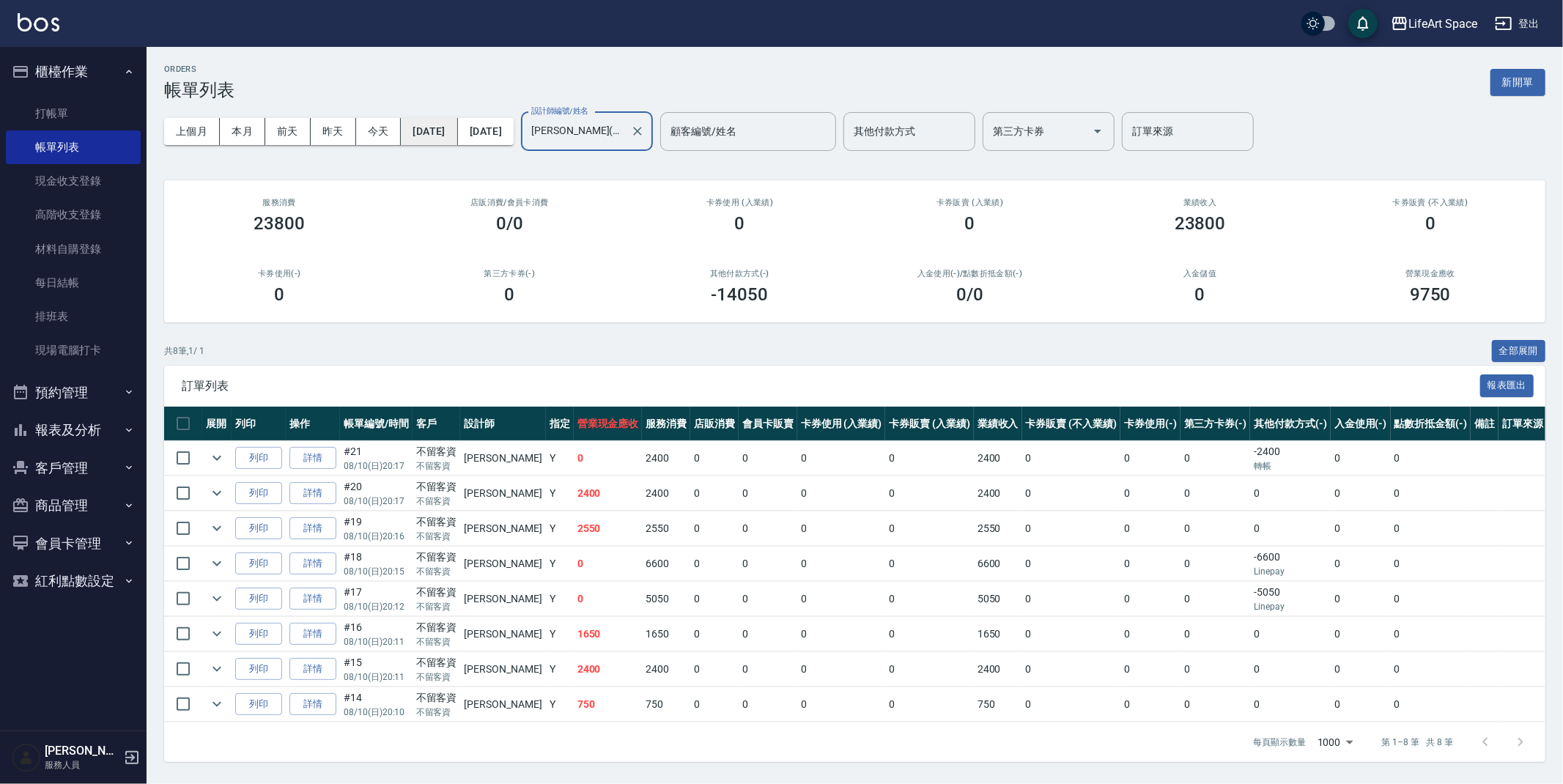
click at [441, 133] on button "[DATE]" at bounding box center [429, 131] width 57 height 27
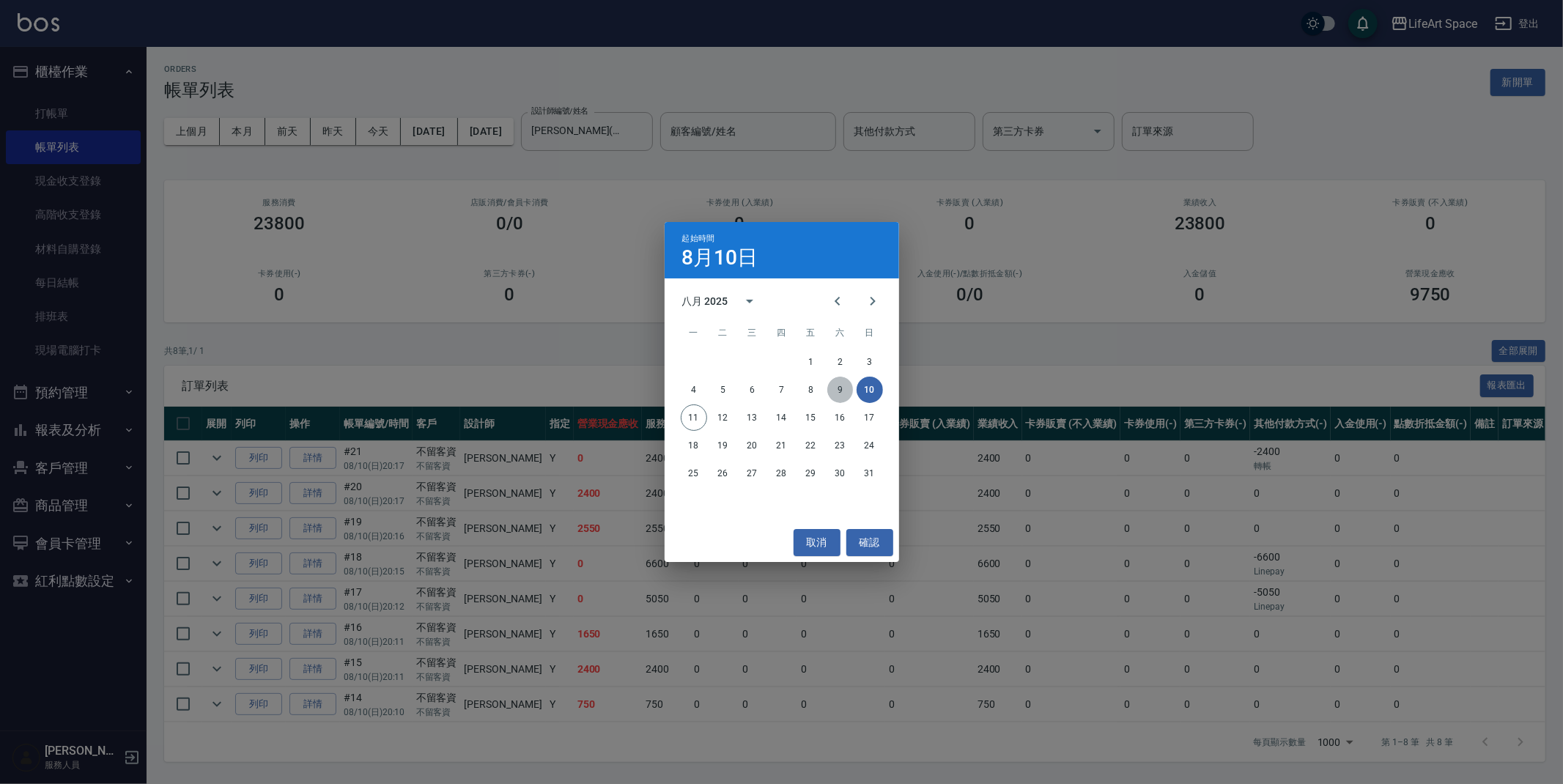
click at [840, 397] on button "9" at bounding box center [840, 390] width 26 height 26
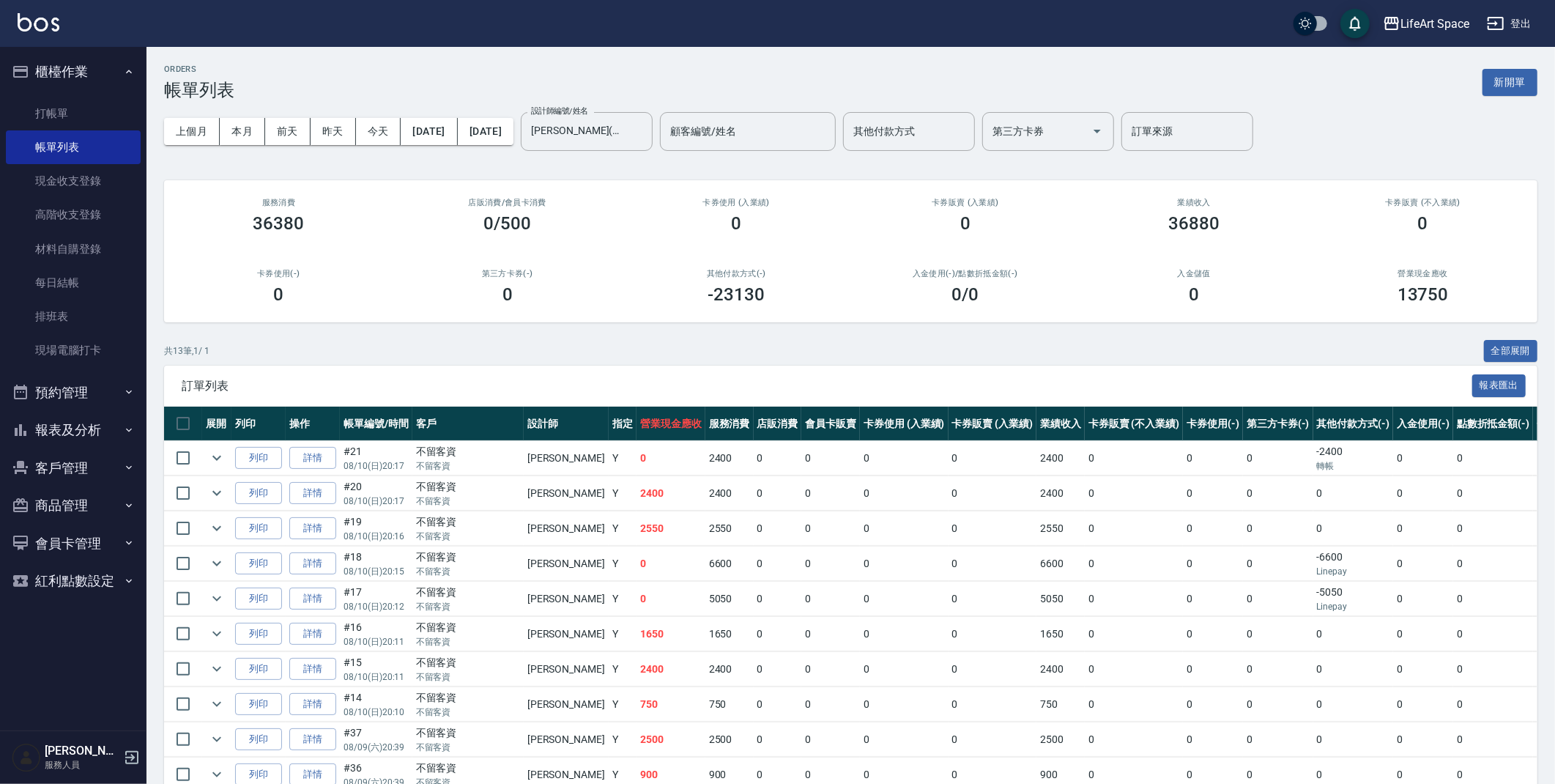
click at [513, 133] on button "[DATE]" at bounding box center [486, 131] width 56 height 27
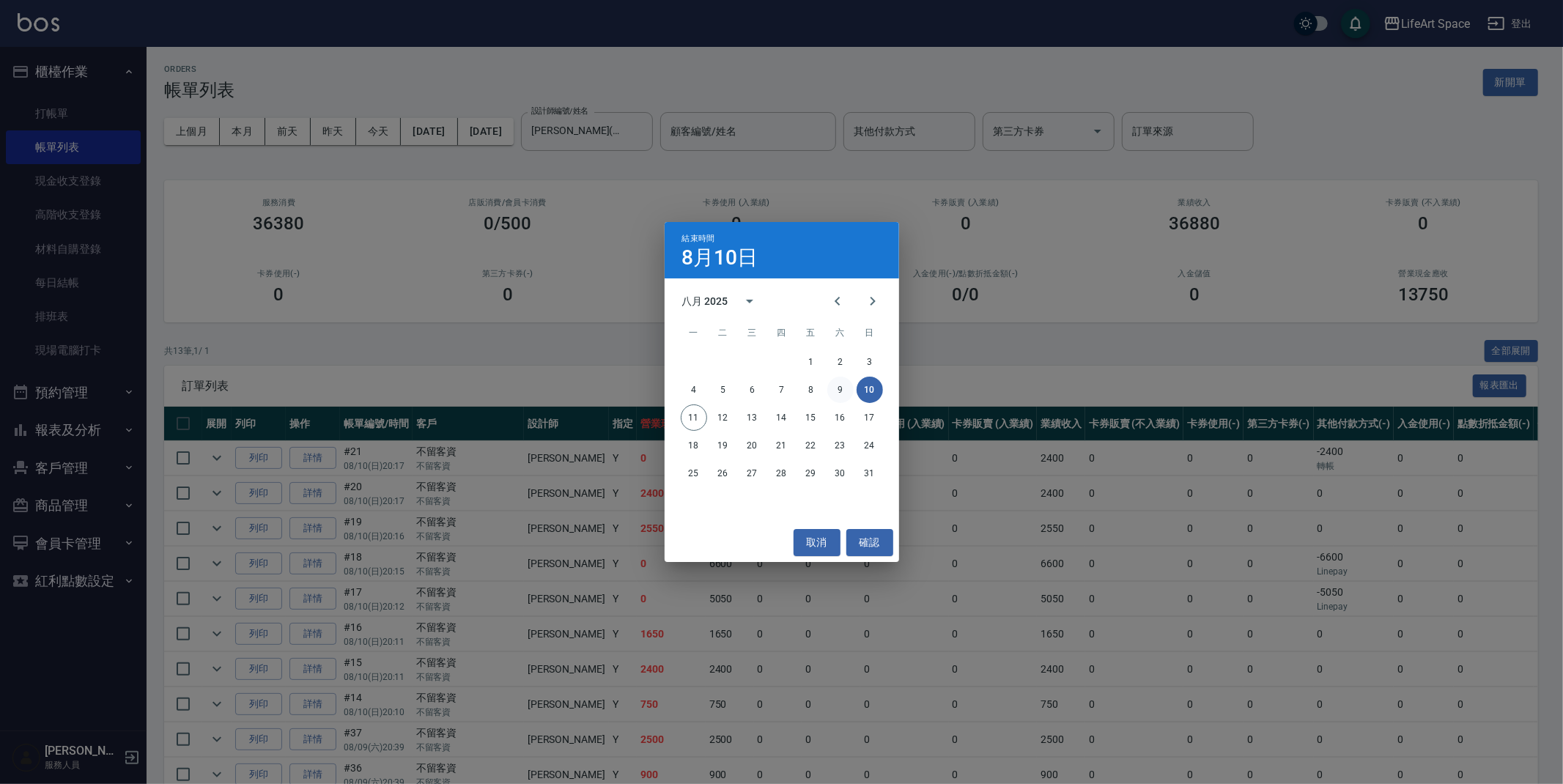
click at [846, 387] on button "9" at bounding box center [840, 390] width 26 height 26
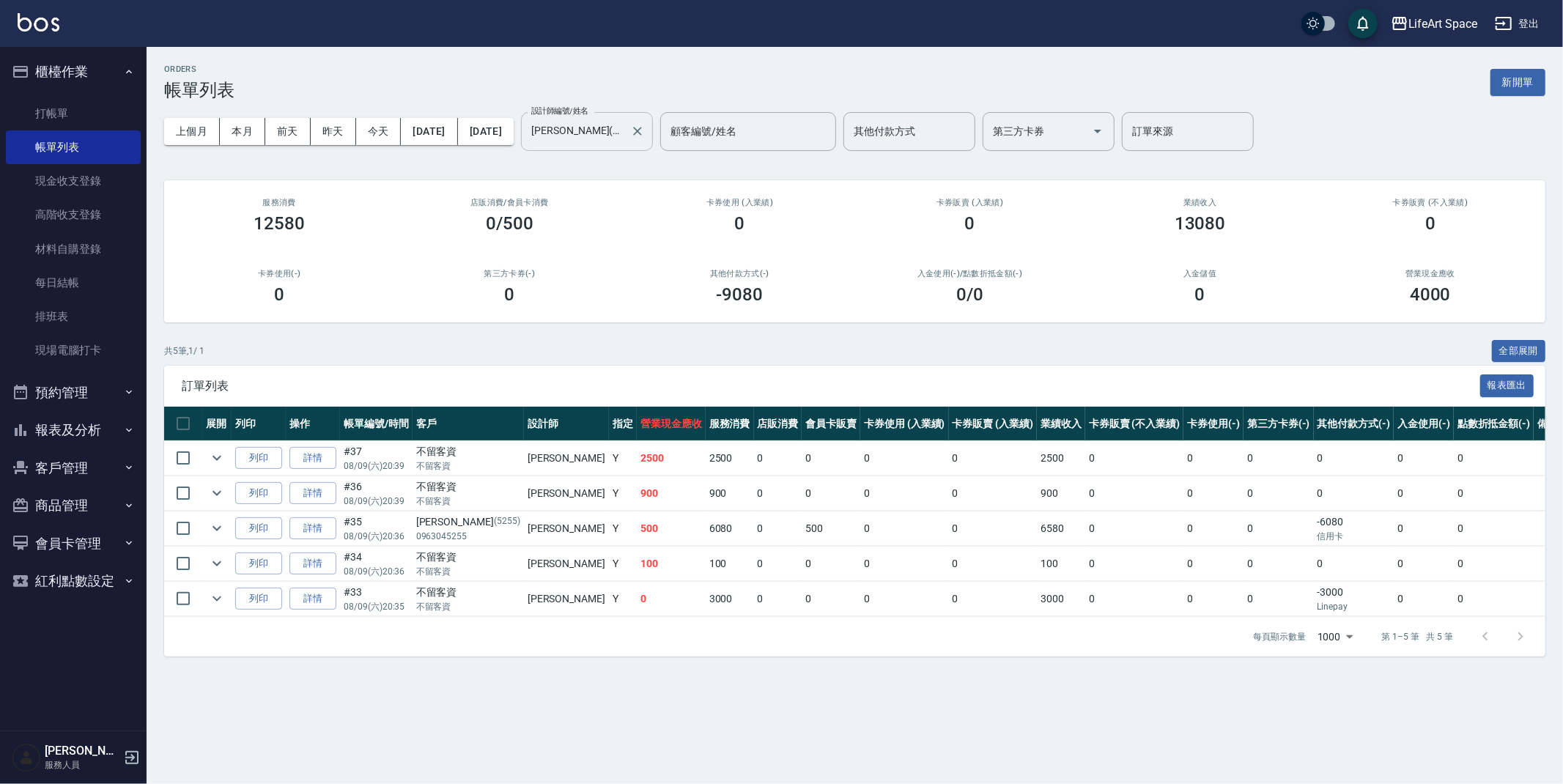
click at [646, 138] on div at bounding box center [637, 131] width 19 height 39
click at [642, 132] on icon "Clear" at bounding box center [638, 131] width 9 height 9
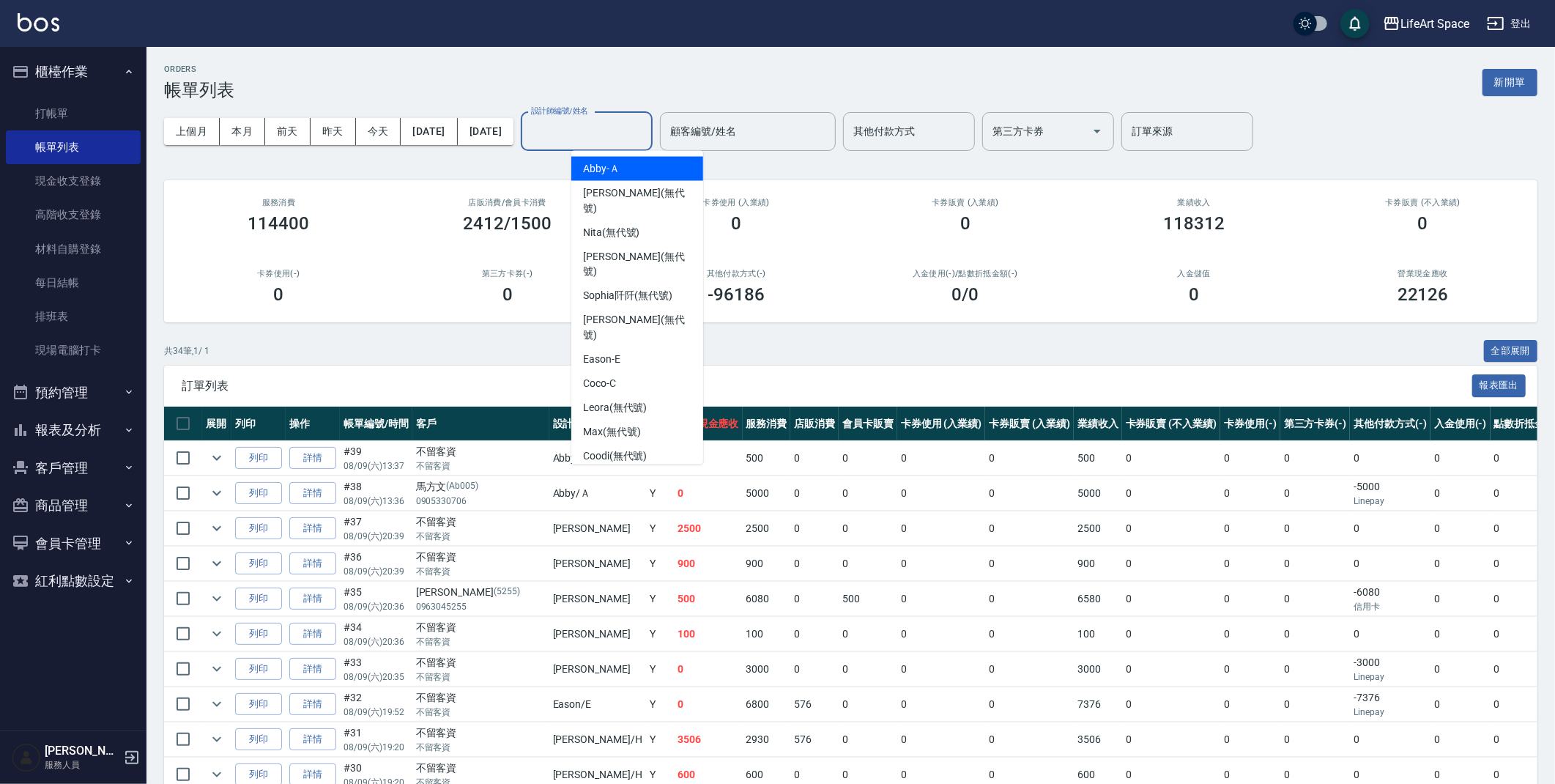
click at [599, 135] on input "設計師編號/姓名" at bounding box center [587, 131] width 119 height 26
click at [598, 193] on span "[PERSON_NAME] (無代號)" at bounding box center [637, 200] width 109 height 31
type input "[PERSON_NAME](無代號)"
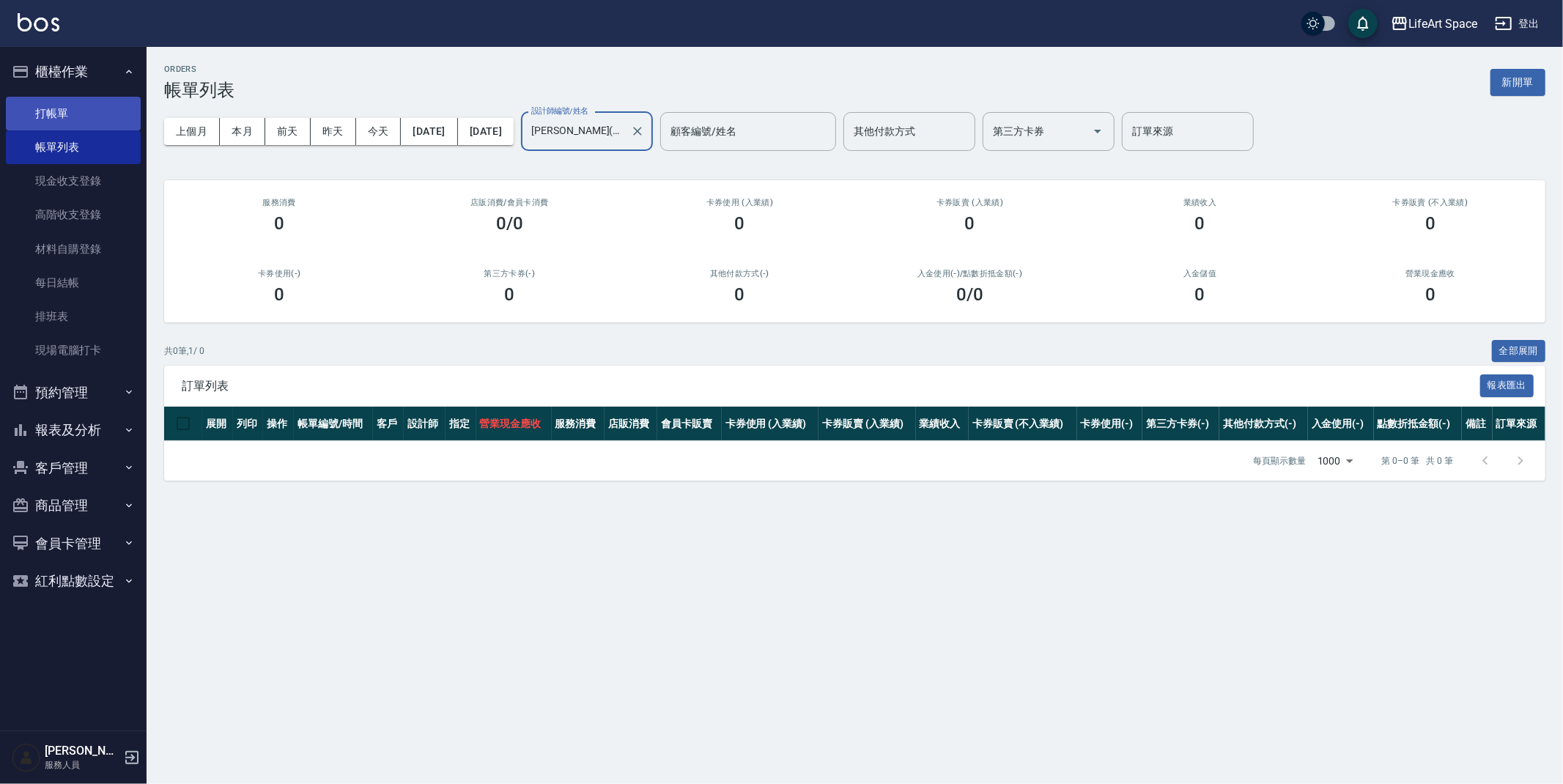
click at [65, 118] on link "打帳單" at bounding box center [73, 114] width 135 height 34
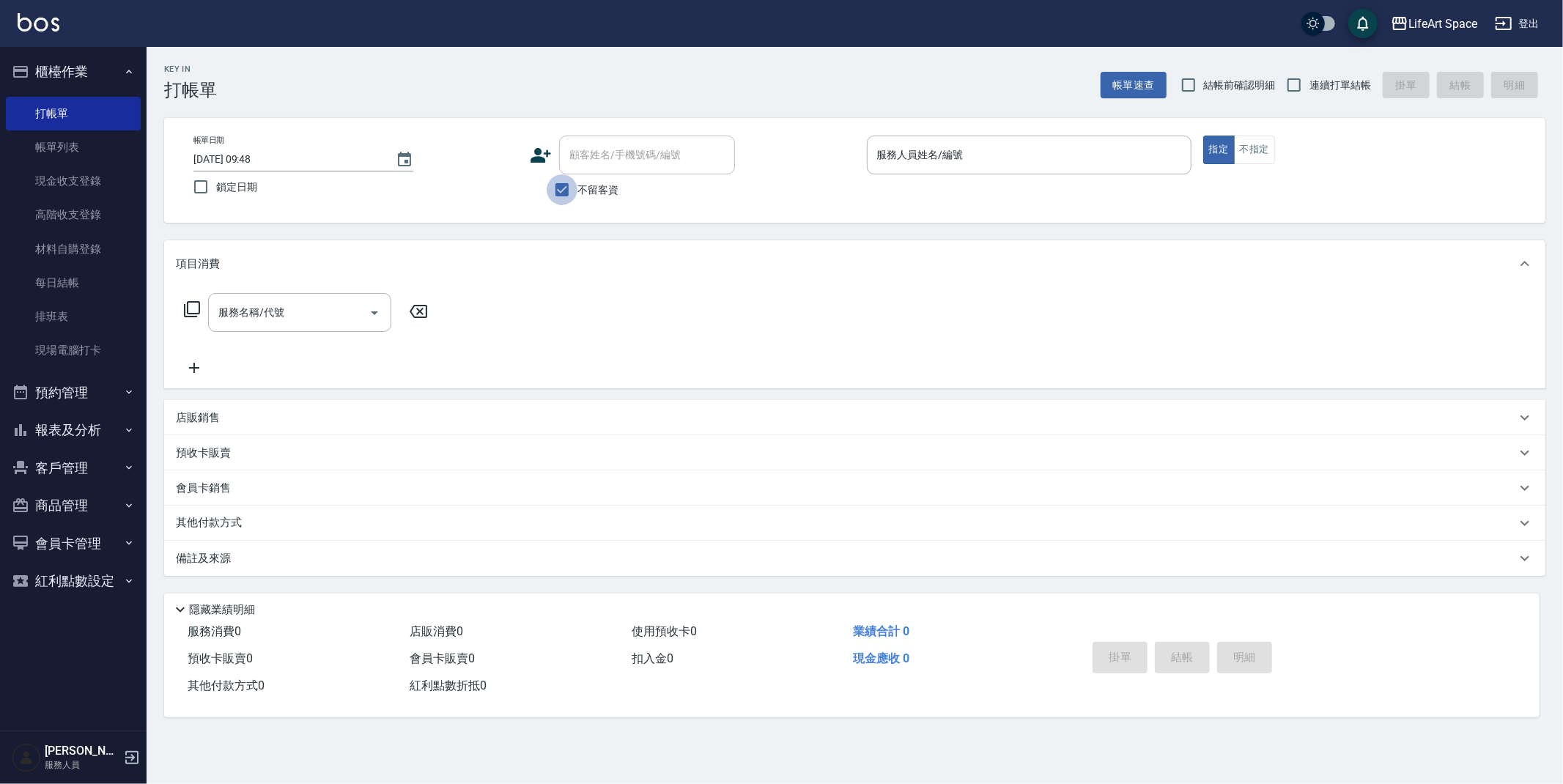
click at [563, 187] on input "不留客資" at bounding box center [562, 189] width 31 height 31
checkbox input "false"
click at [590, 158] on div "顧客姓名/手機號碼/編號 顧客姓名/手機號碼/編號" at bounding box center [645, 155] width 176 height 39
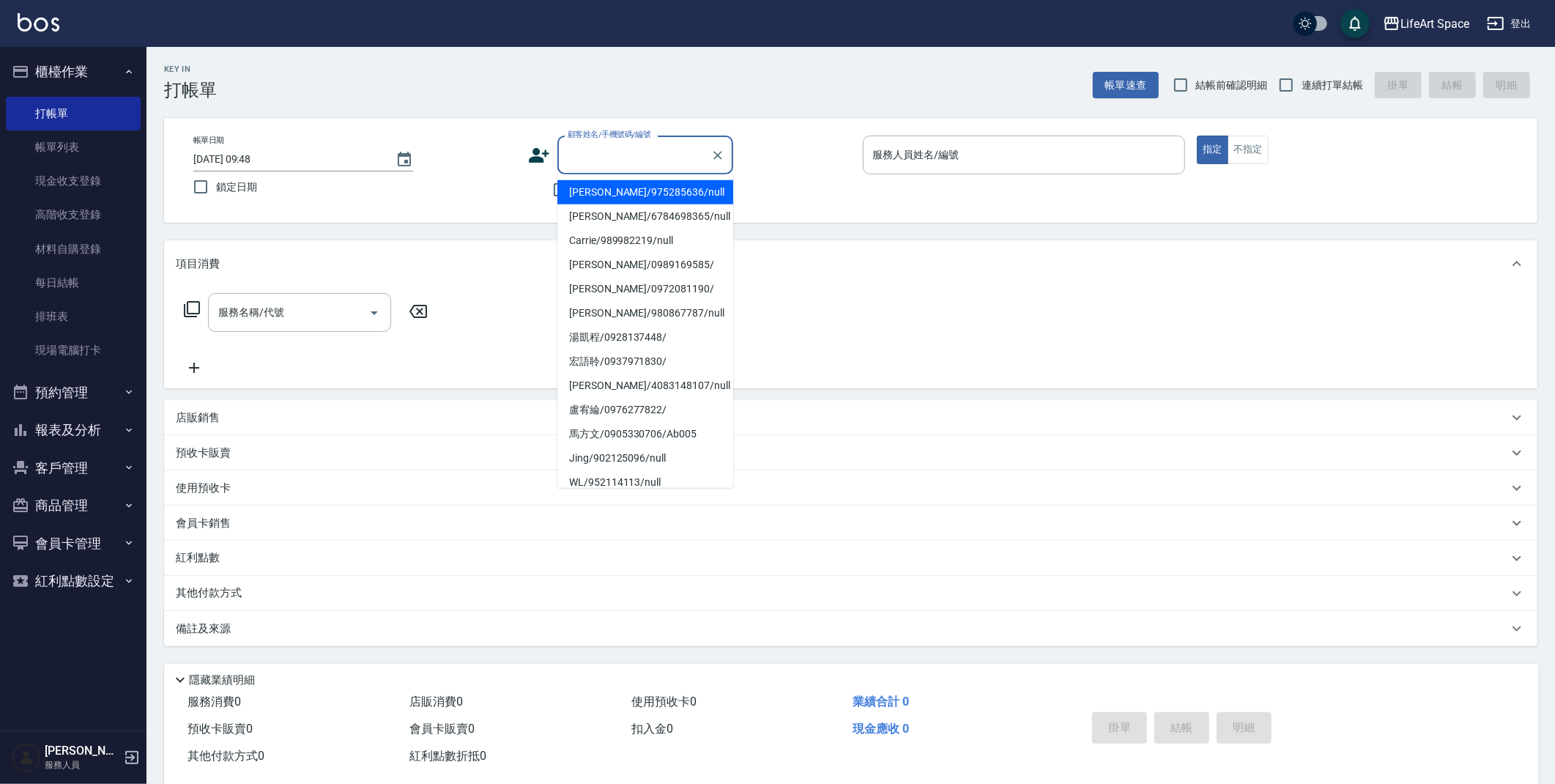
click at [574, 160] on input "顧客姓名/手機號碼/編號" at bounding box center [634, 155] width 141 height 26
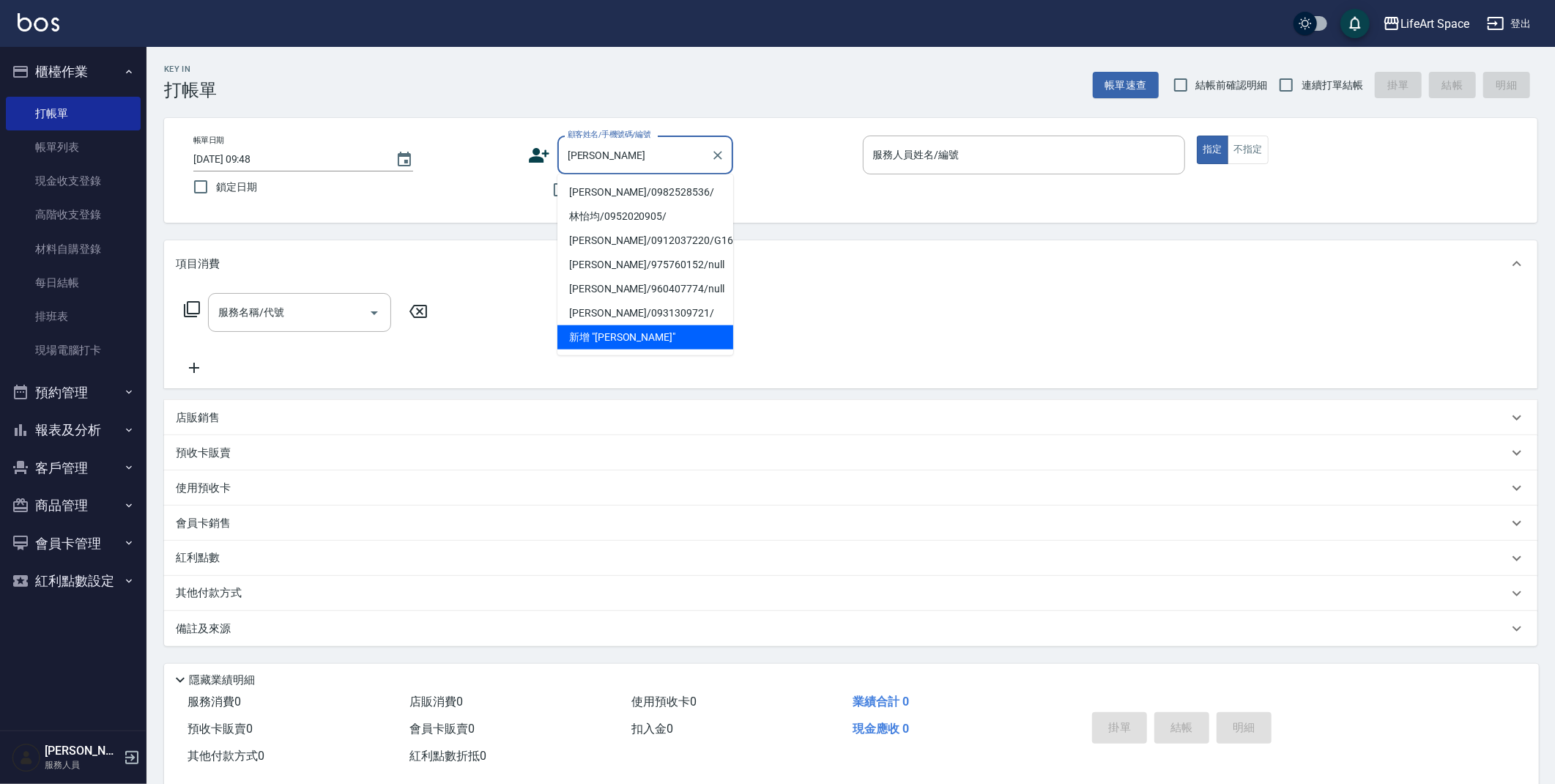
click at [609, 184] on li "[PERSON_NAME]/0982528536/" at bounding box center [645, 192] width 175 height 24
type input "[PERSON_NAME]/0982528536/"
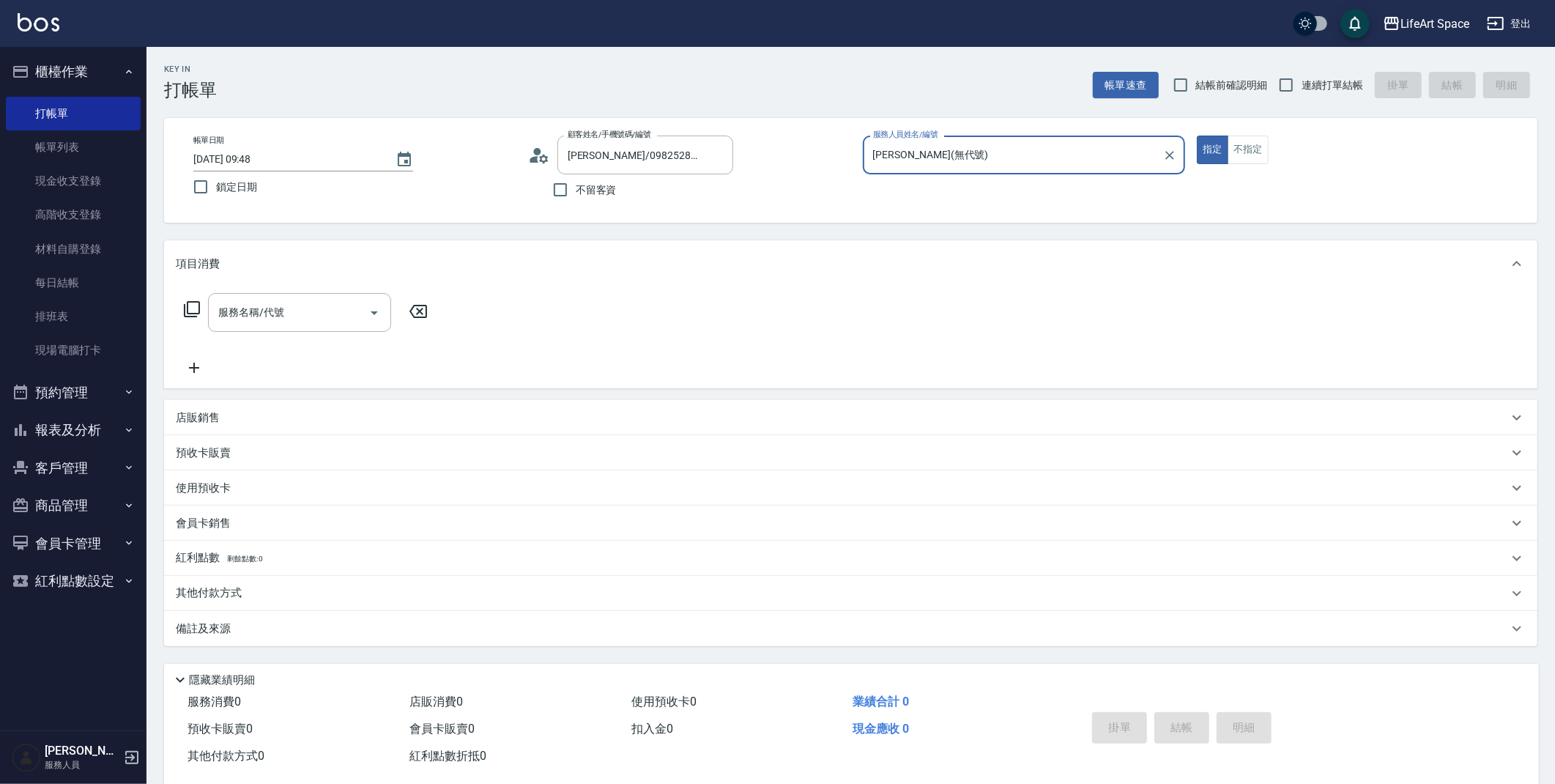
type input "[PERSON_NAME](無代號)"
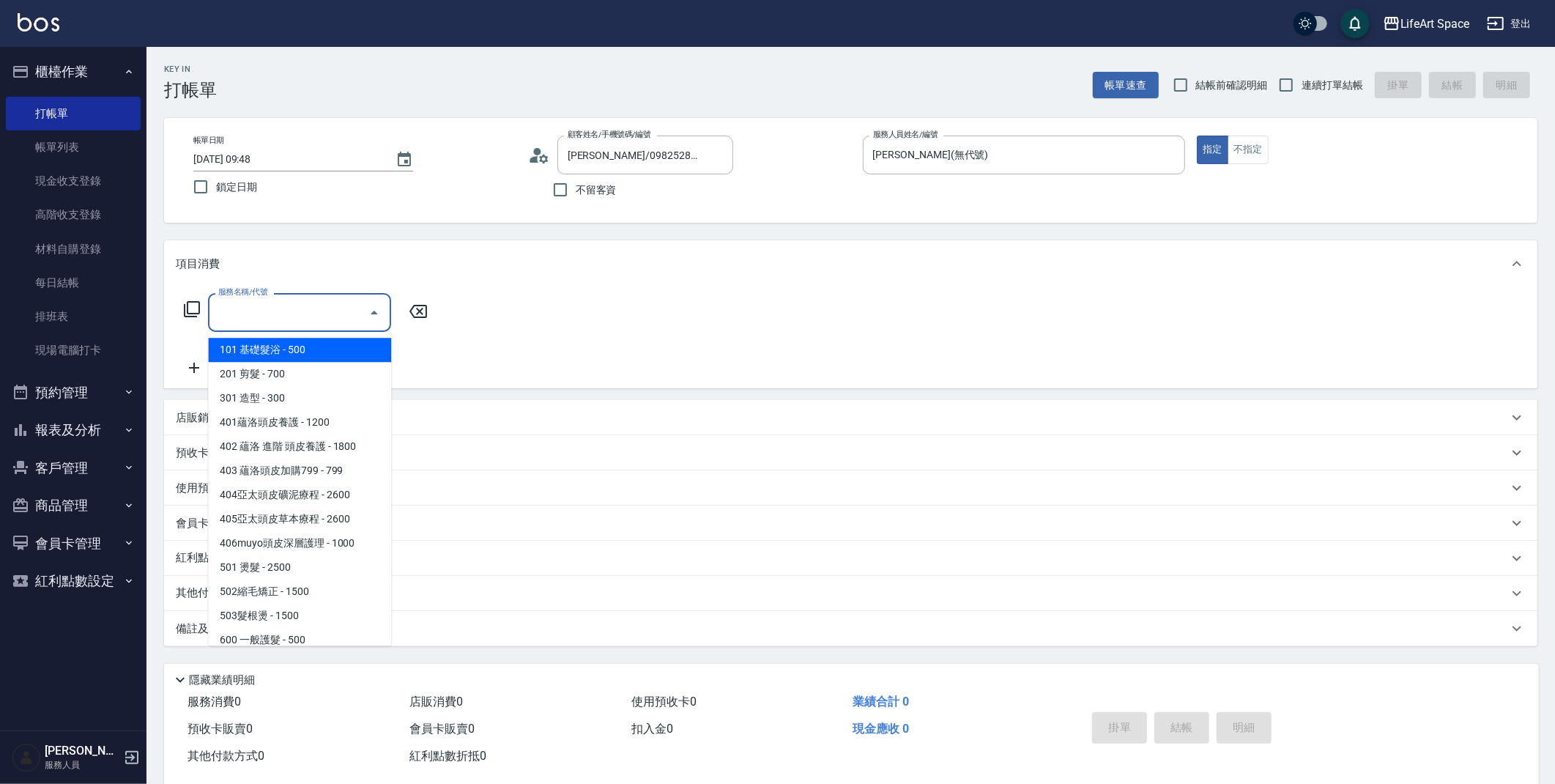
click at [259, 319] on input "服務名稱/代號" at bounding box center [289, 312] width 148 height 26
click at [266, 368] on span "201 剪髮 - 700" at bounding box center [299, 374] width 183 height 24
type input "201 剪髮(201)"
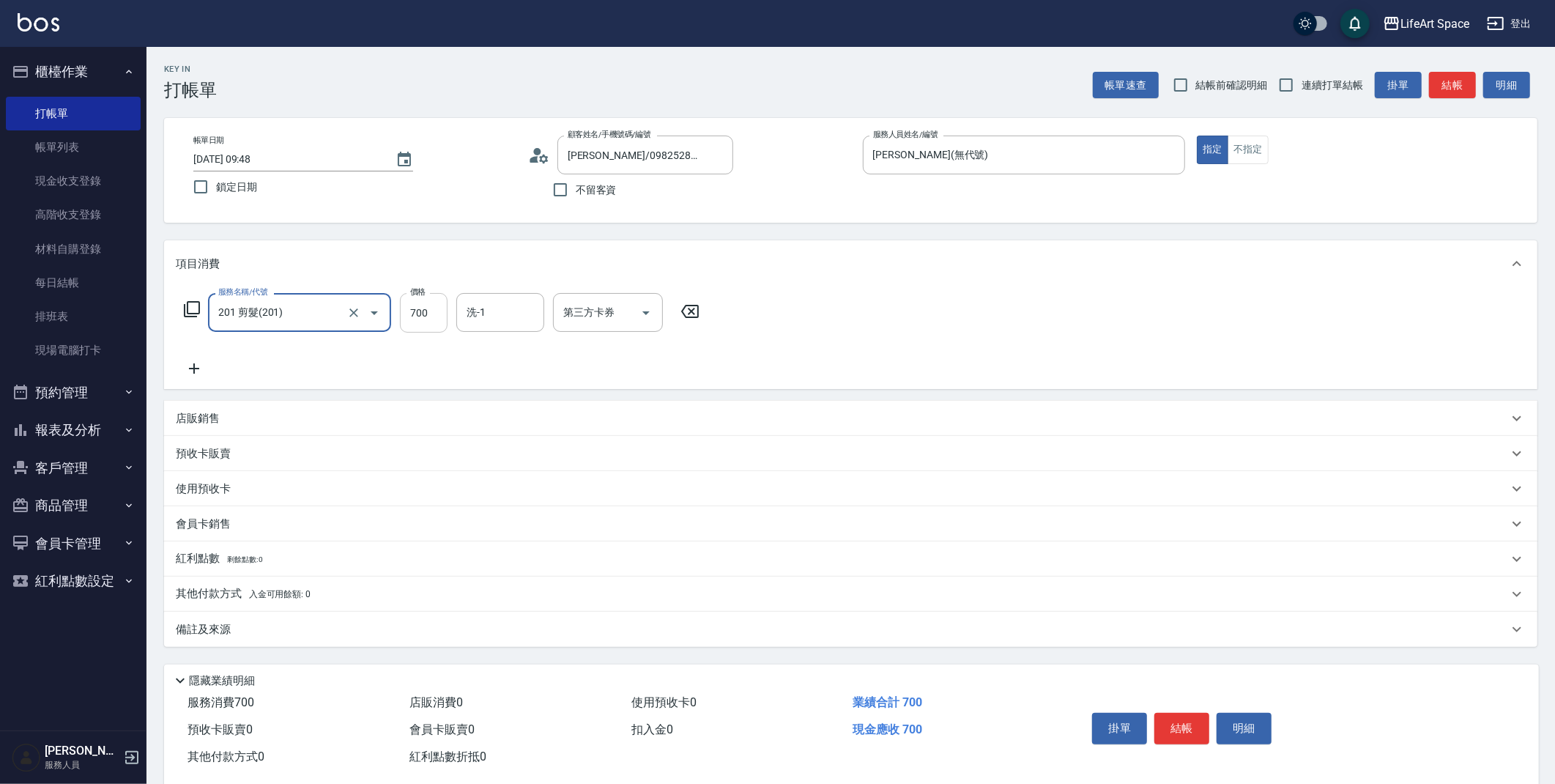
click at [410, 315] on input "700" at bounding box center [424, 313] width 48 height 40
type input "1000"
click at [405, 161] on icon "Choose date, selected date is 2025-08-11" at bounding box center [405, 159] width 13 height 15
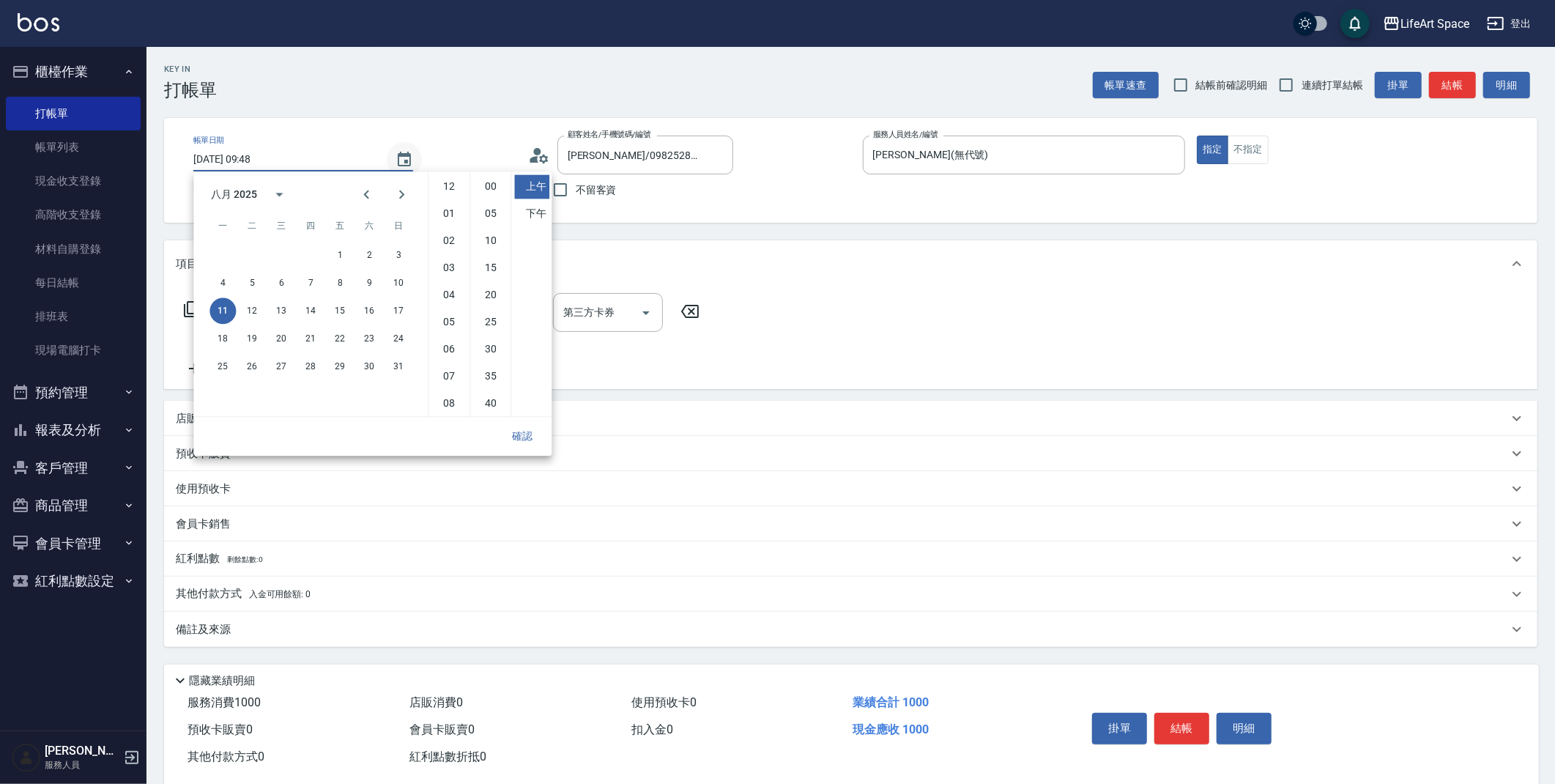
scroll to position [81, 0]
click at [372, 285] on button "9" at bounding box center [369, 283] width 26 height 26
type input "[DATE] 09:48"
click at [520, 438] on button "確認" at bounding box center [522, 436] width 47 height 27
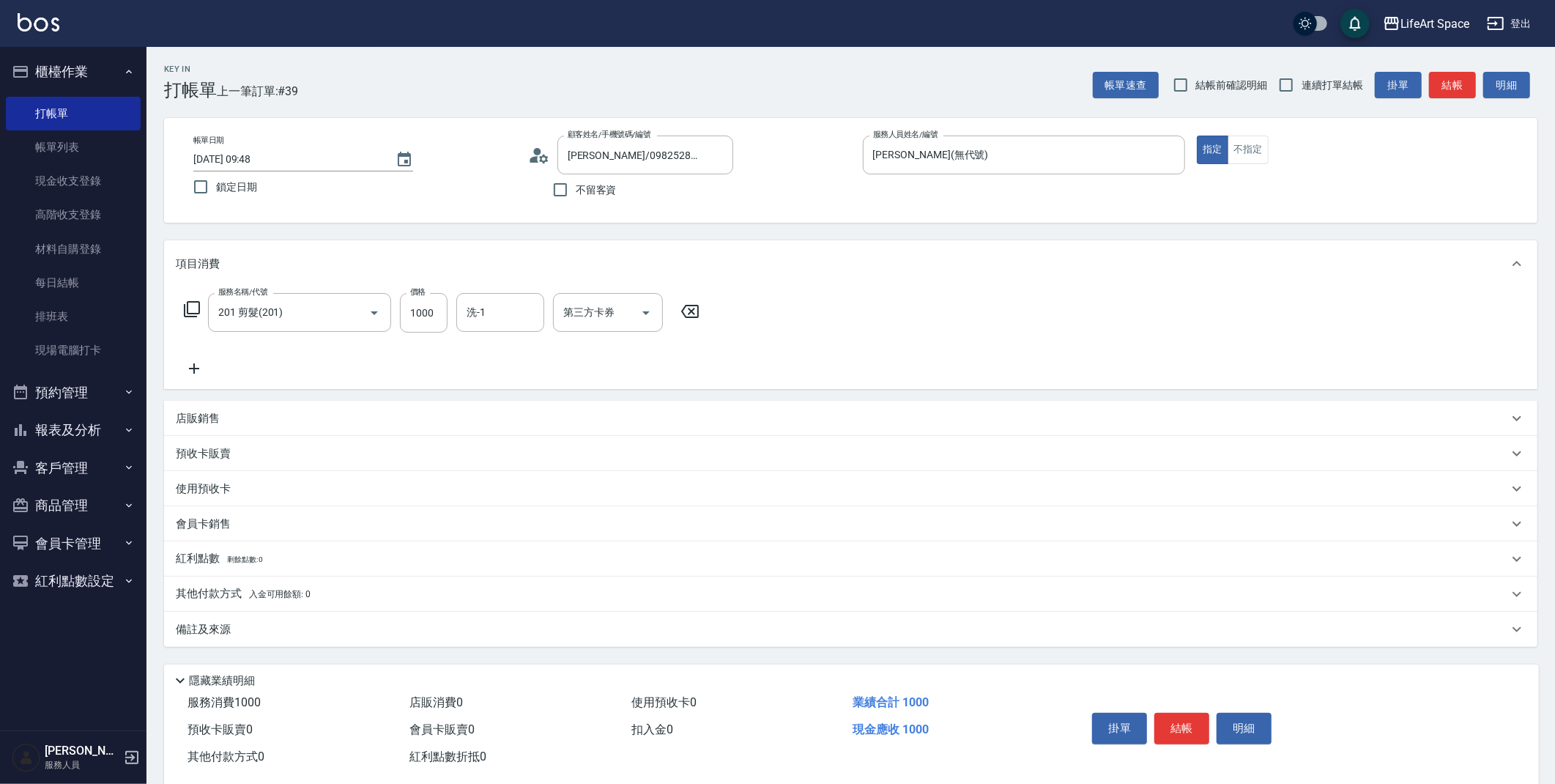
click at [278, 628] on div "備註及來源" at bounding box center [841, 629] width 1333 height 15
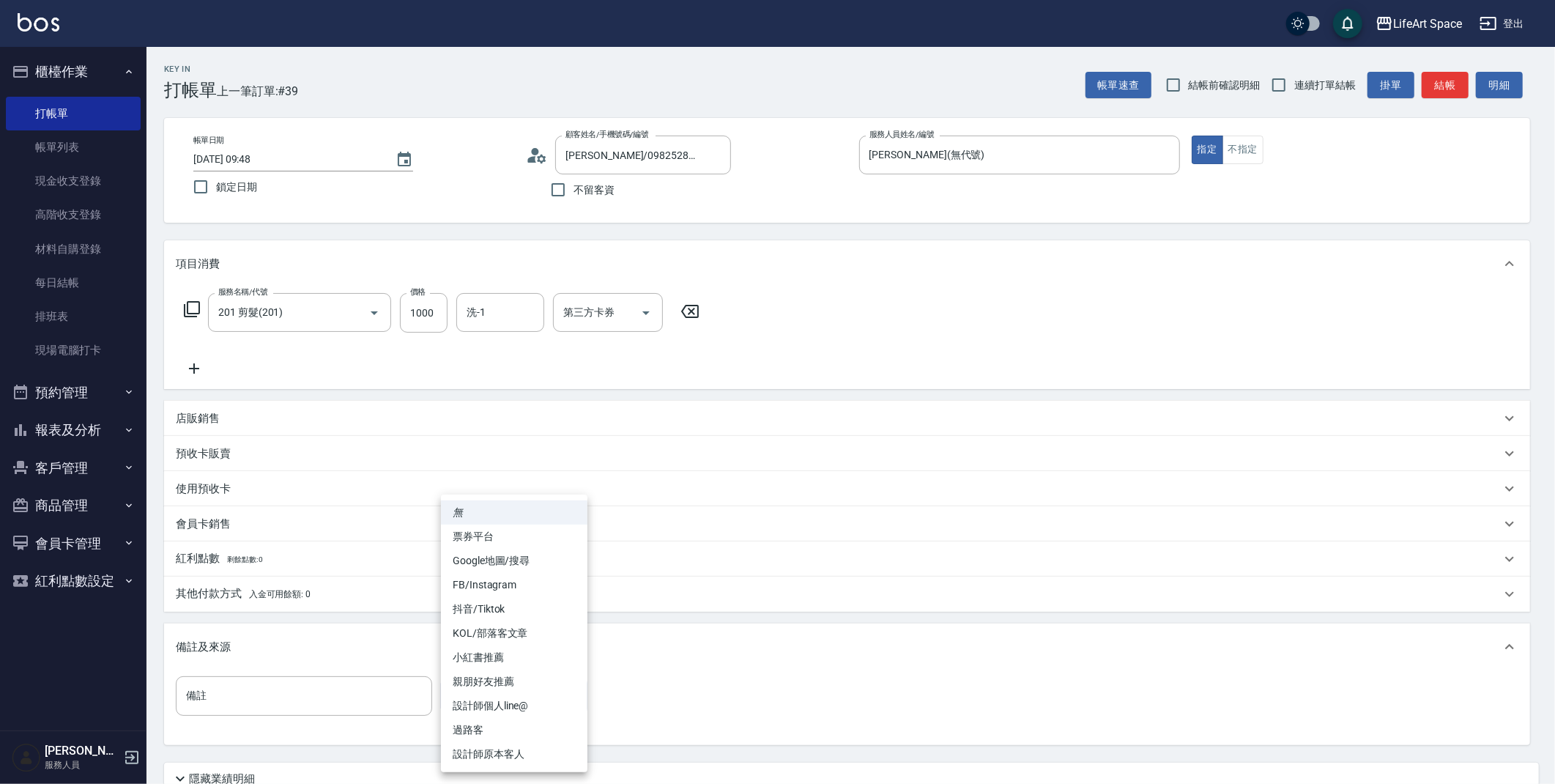
click at [468, 703] on body "LifeArt Space 登出 櫃檯作業 打帳單 帳單列表 現金收支登錄 高階收支登錄 材料自購登錄 每日結帳 排班表 現場電腦打卡 預約管理 預約管理 單…" at bounding box center [778, 451] width 1555 height 904
click at [468, 703] on li "設計師個人line@" at bounding box center [515, 705] width 147 height 24
type input "設計師個人line@"
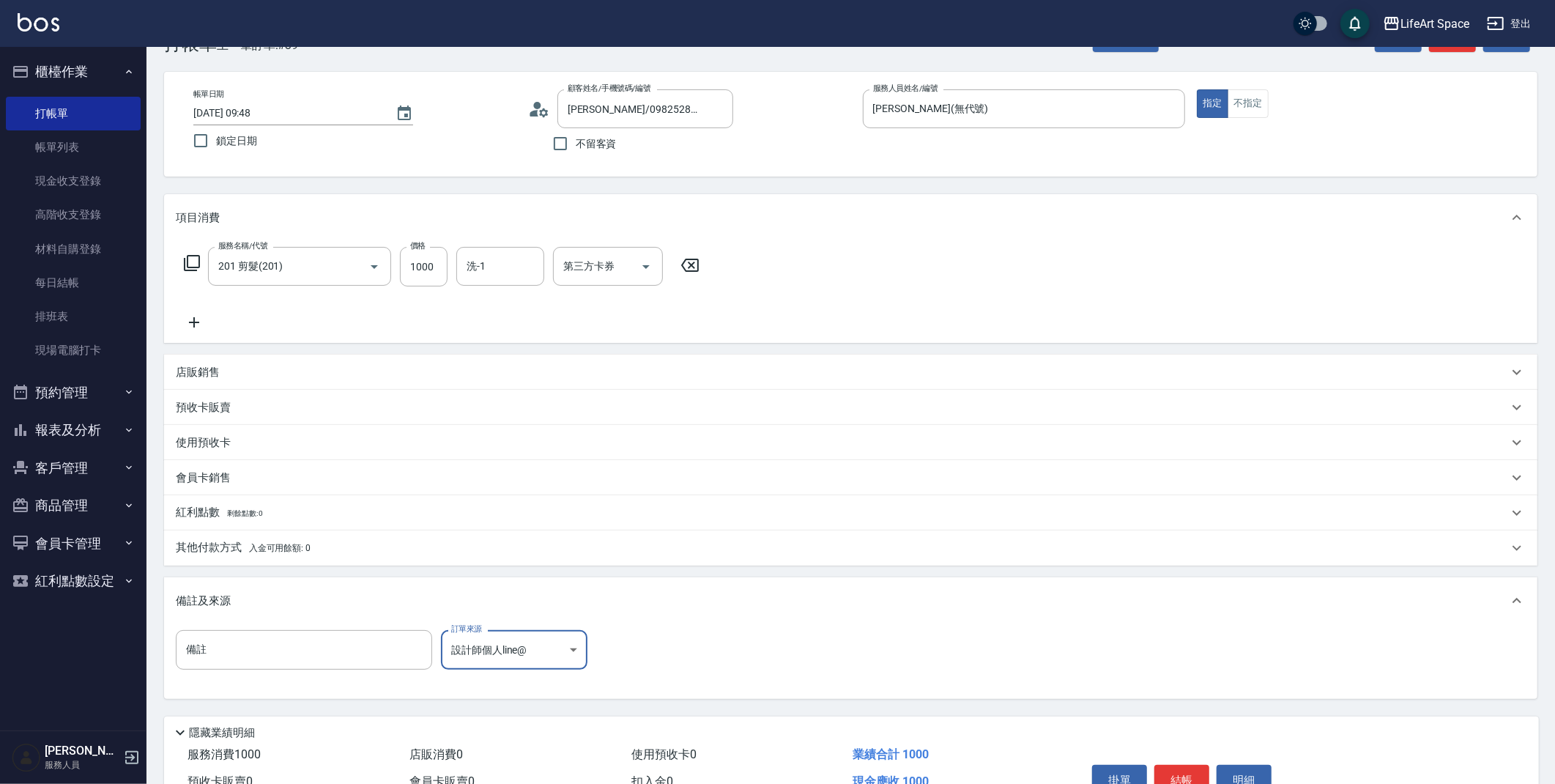
scroll to position [126, 0]
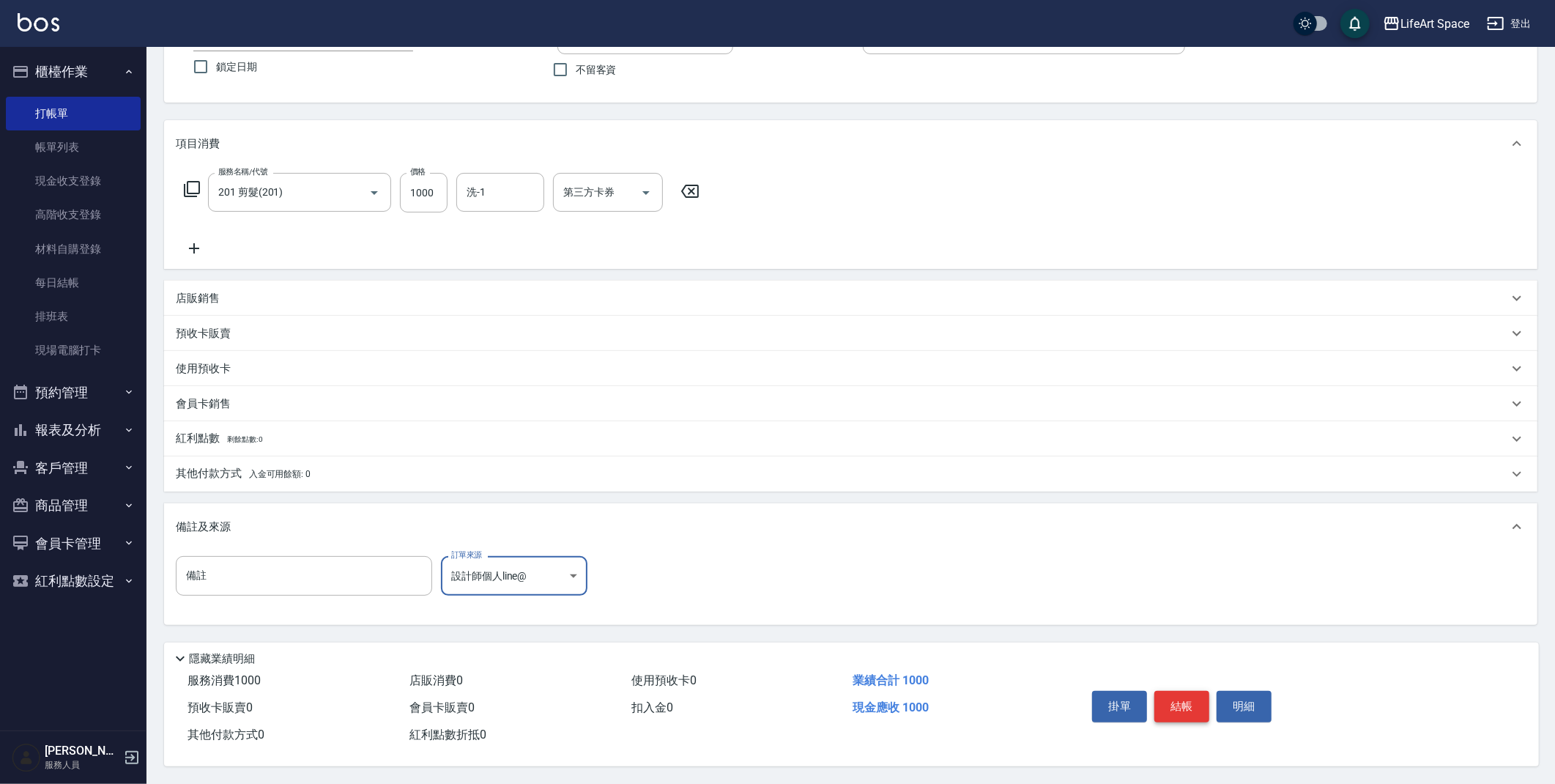
click at [1176, 705] on button "結帳" at bounding box center [1181, 706] width 55 height 31
